Goal: Contribute content

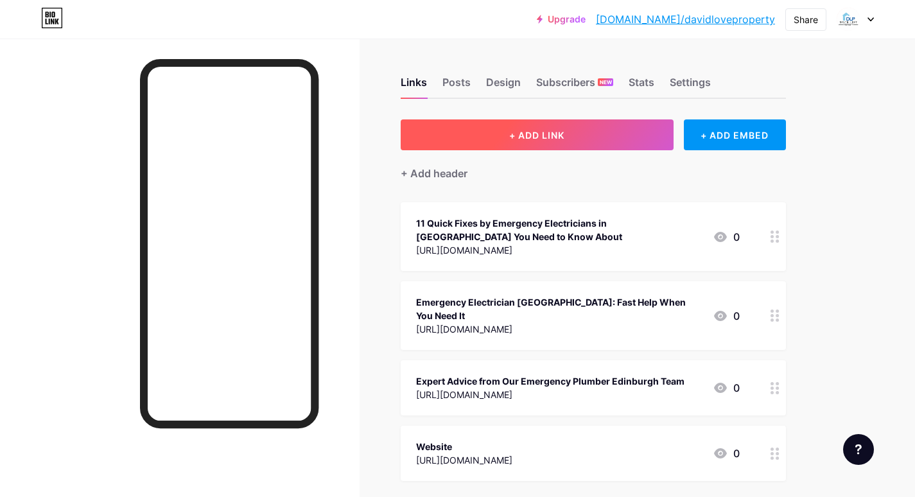
click at [502, 137] on button "+ ADD LINK" at bounding box center [537, 134] width 273 height 31
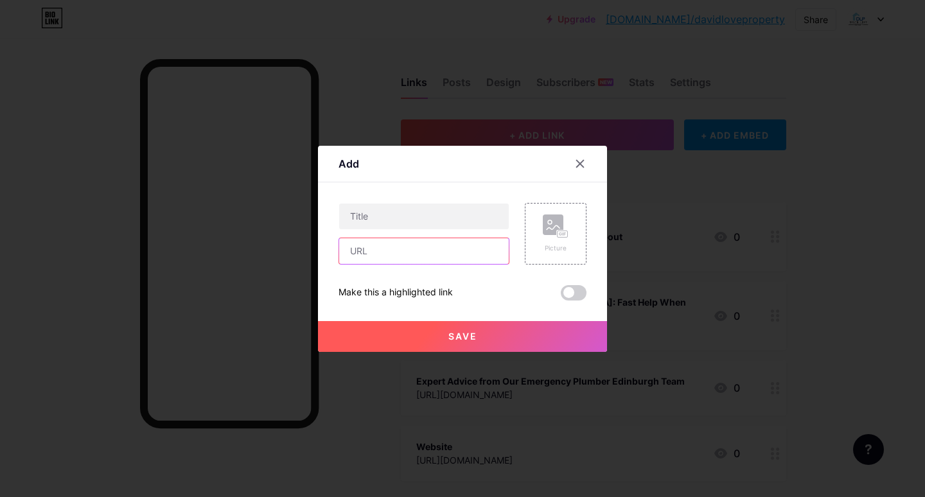
click at [376, 250] on input "text" at bounding box center [424, 251] width 170 height 26
paste input "[URL][DOMAIN_NAME]"
type input "[URL][DOMAIN_NAME]"
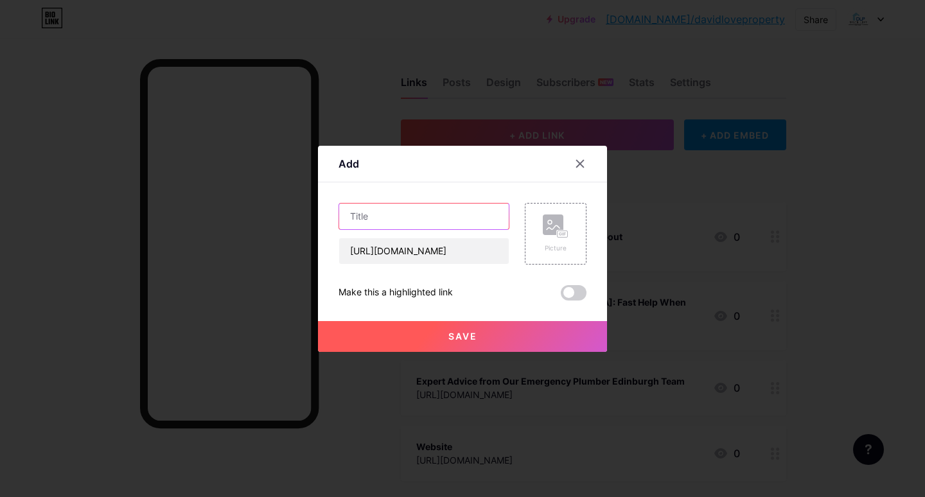
click at [367, 206] on input "text" at bounding box center [424, 217] width 170 height 26
paste input "Emergency Plumber Edinburgh – Protecting Your Property 24/7"
type input "Emergency Plumber Edinburgh – Protecting Your Property 24/7"
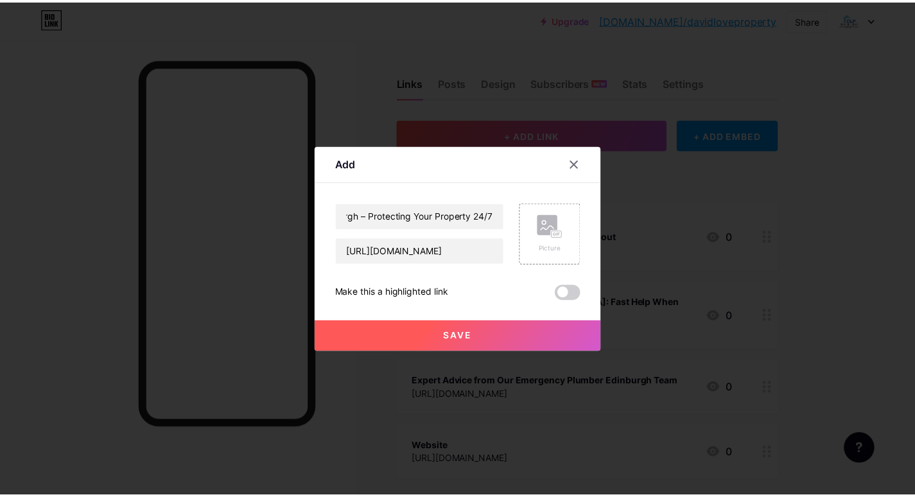
scroll to position [0, 0]
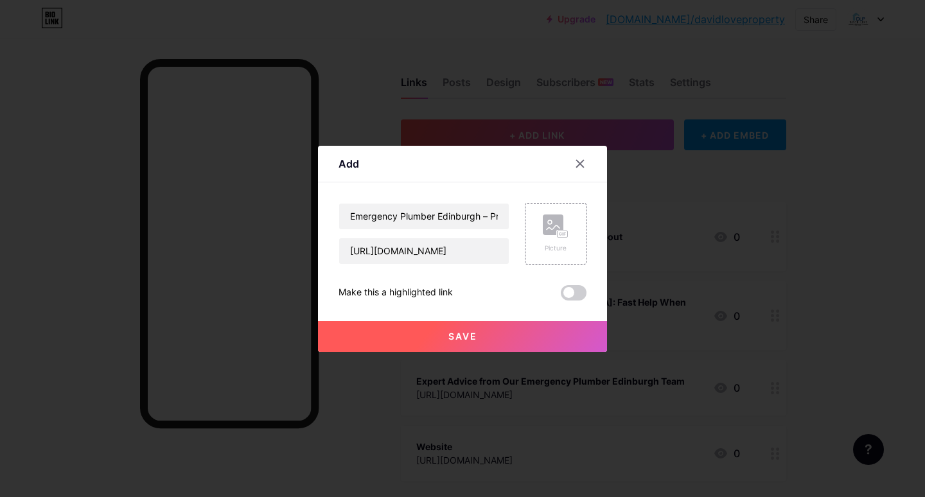
click at [387, 336] on button "Save" at bounding box center [462, 336] width 289 height 31
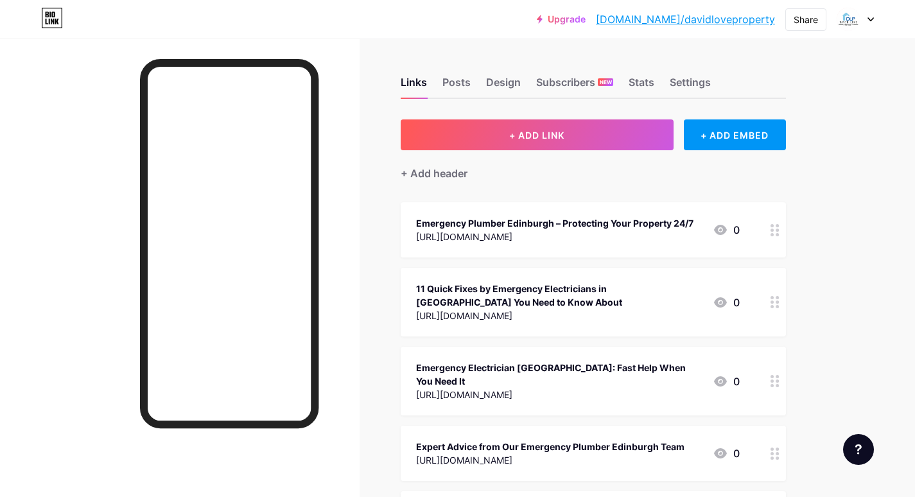
click at [678, 21] on link "[DOMAIN_NAME]/davidloveproperty" at bounding box center [685, 19] width 179 height 15
